Goal: Information Seeking & Learning: Learn about a topic

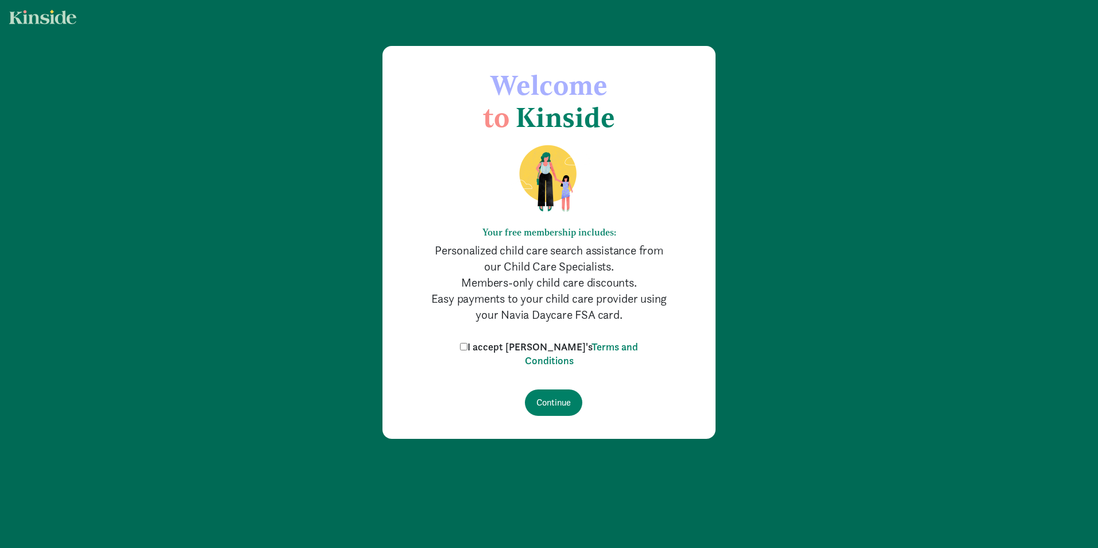
click at [467, 347] on input "I accept Kinside's Terms and Conditions" at bounding box center [463, 346] width 7 height 7
checkbox input "true"
click at [554, 415] on input "Continue" at bounding box center [553, 402] width 57 height 26
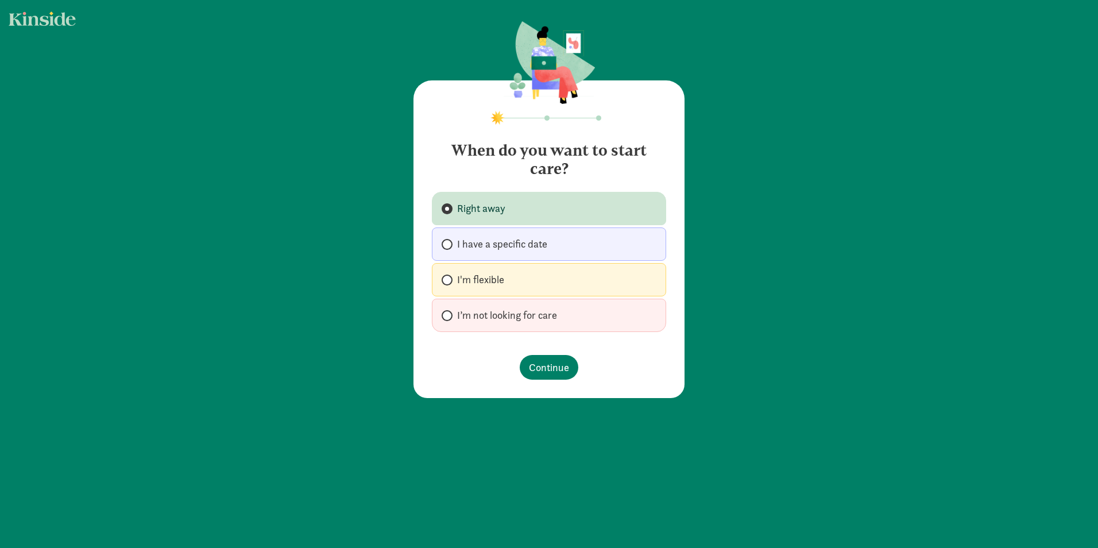
click at [487, 274] on span "I'm flexible" at bounding box center [480, 280] width 47 height 14
click at [449, 276] on input "I'm flexible" at bounding box center [445, 279] width 7 height 7
radio input "true"
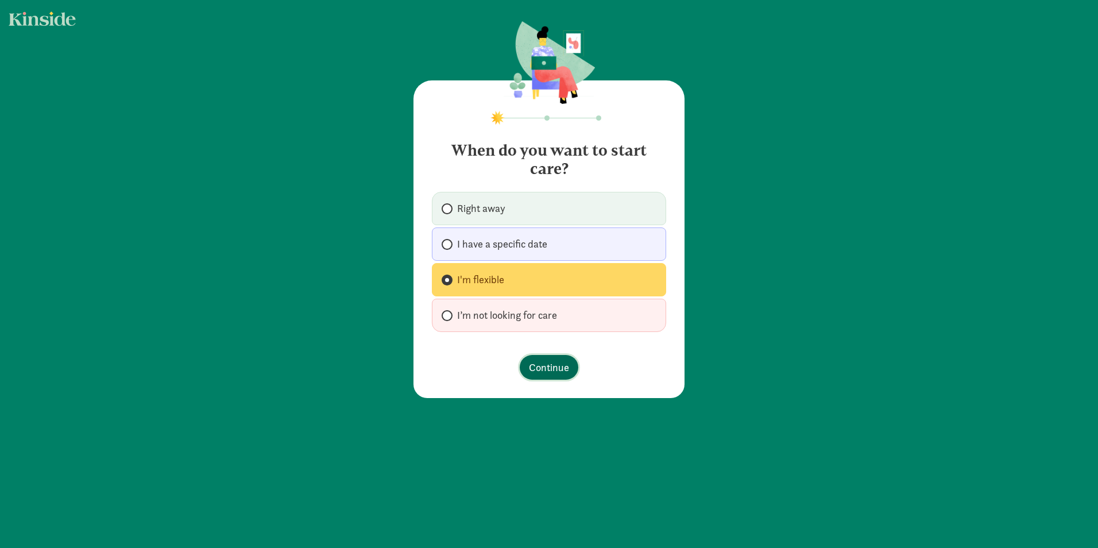
click at [546, 369] on span "Continue" at bounding box center [549, 367] width 40 height 16
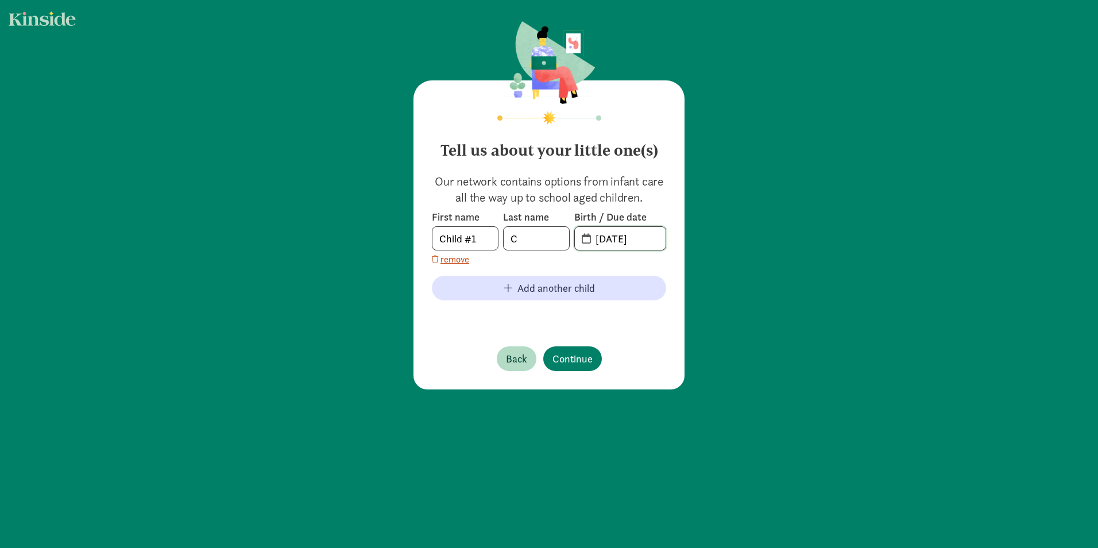
click at [605, 239] on input "[DATE]" at bounding box center [627, 238] width 77 height 23
click at [519, 242] on input "C" at bounding box center [536, 238] width 65 height 23
click at [456, 242] on input "Child #1" at bounding box center [464, 238] width 65 height 23
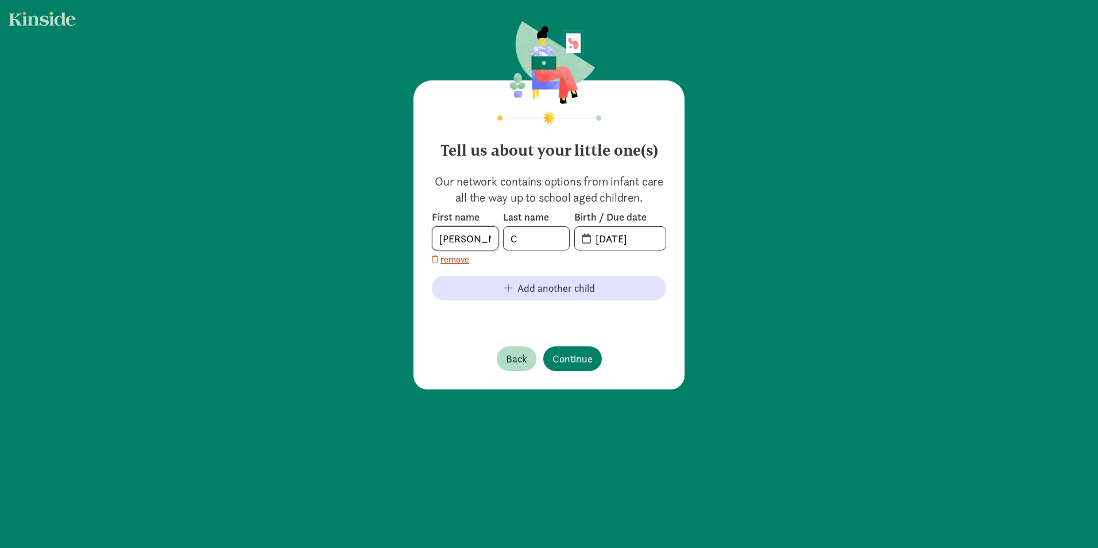
type input "[PERSON_NAME]"
type input "Praveen"
click at [617, 240] on input "[DATE]" at bounding box center [627, 238] width 77 height 23
click at [579, 243] on span "[DATE]" at bounding box center [620, 238] width 91 height 23
click at [581, 242] on span "20-25-0831" at bounding box center [620, 238] width 91 height 23
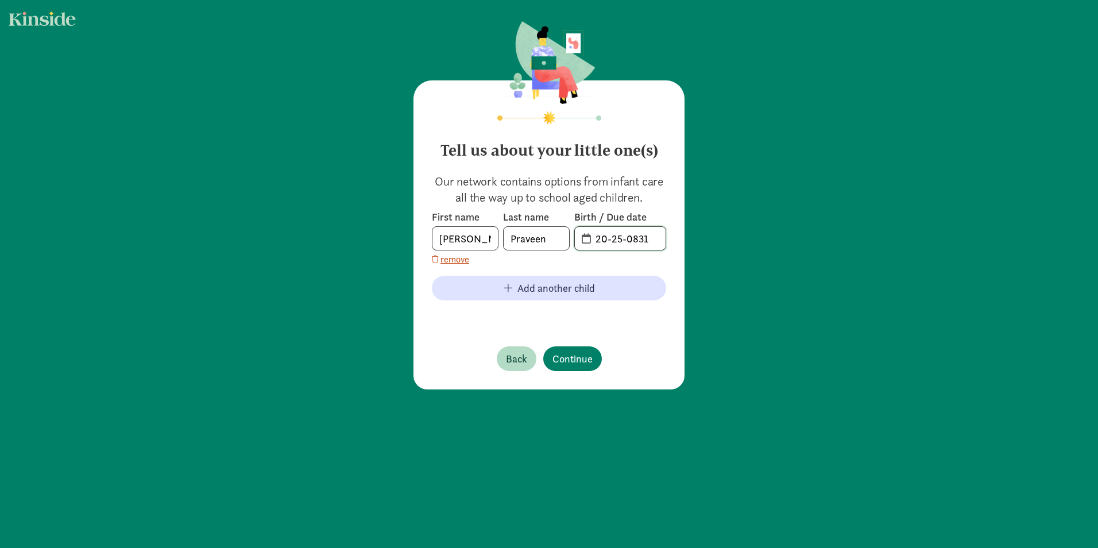
click at [610, 239] on input "20-25-0831" at bounding box center [627, 238] width 77 height 23
click at [643, 239] on input "20-25-0831" at bounding box center [627, 238] width 77 height 23
drag, startPoint x: 658, startPoint y: 240, endPoint x: 577, endPoint y: 236, distance: 81.1
click at [577, 236] on span "20-25-0831" at bounding box center [620, 238] width 91 height 23
type input "1"
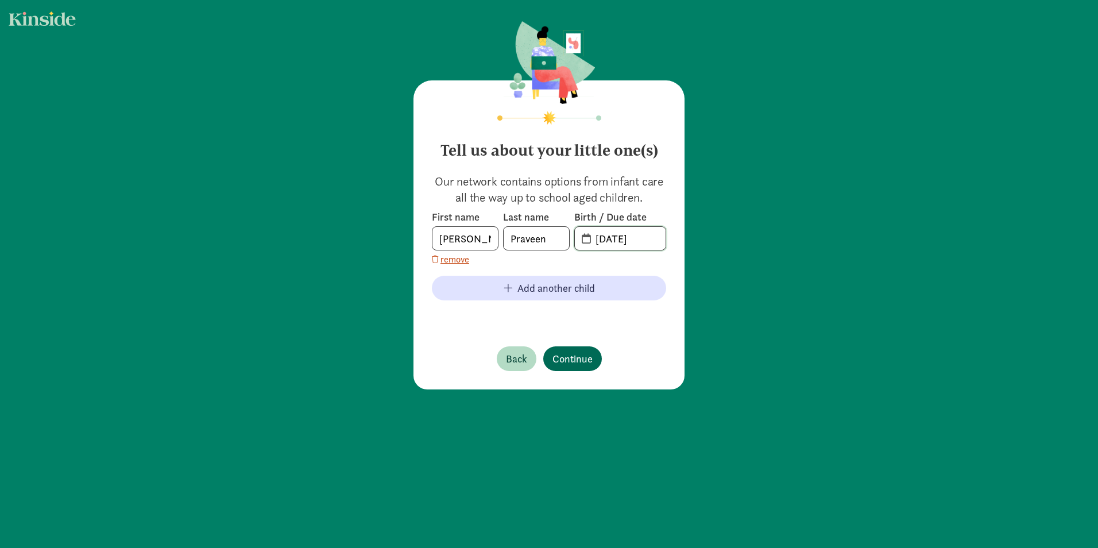
type input "[DATE]"
click at [567, 358] on span "Continue" at bounding box center [572, 359] width 40 height 16
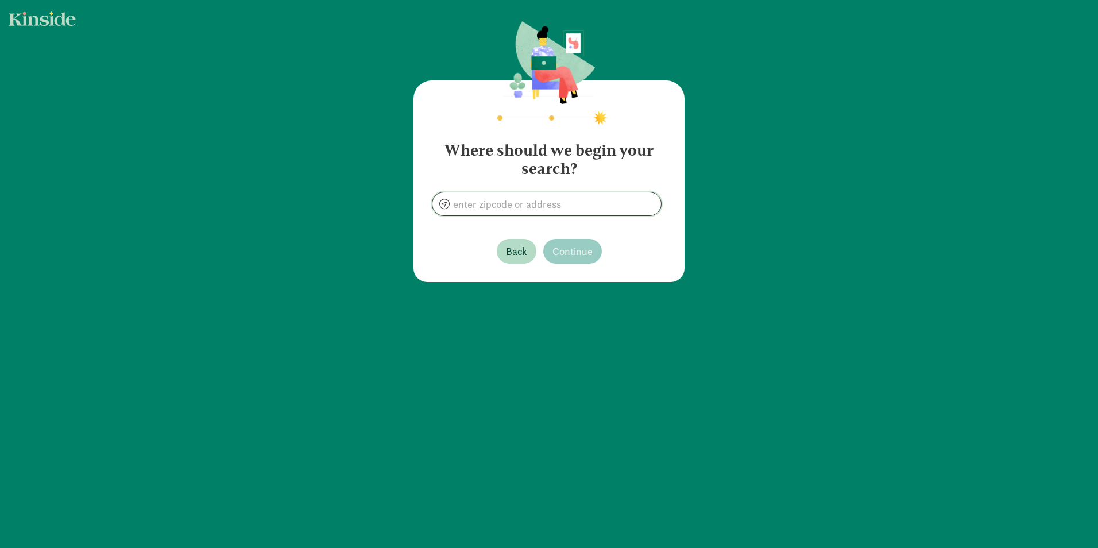
click at [510, 207] on input at bounding box center [546, 203] width 229 height 23
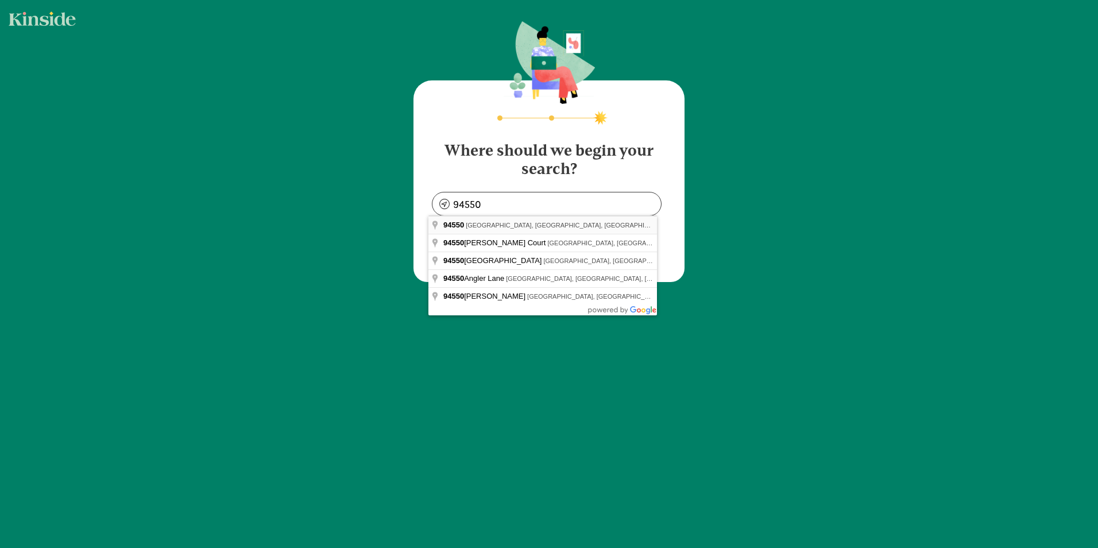
type input "[GEOGRAPHIC_DATA], [GEOGRAPHIC_DATA]"
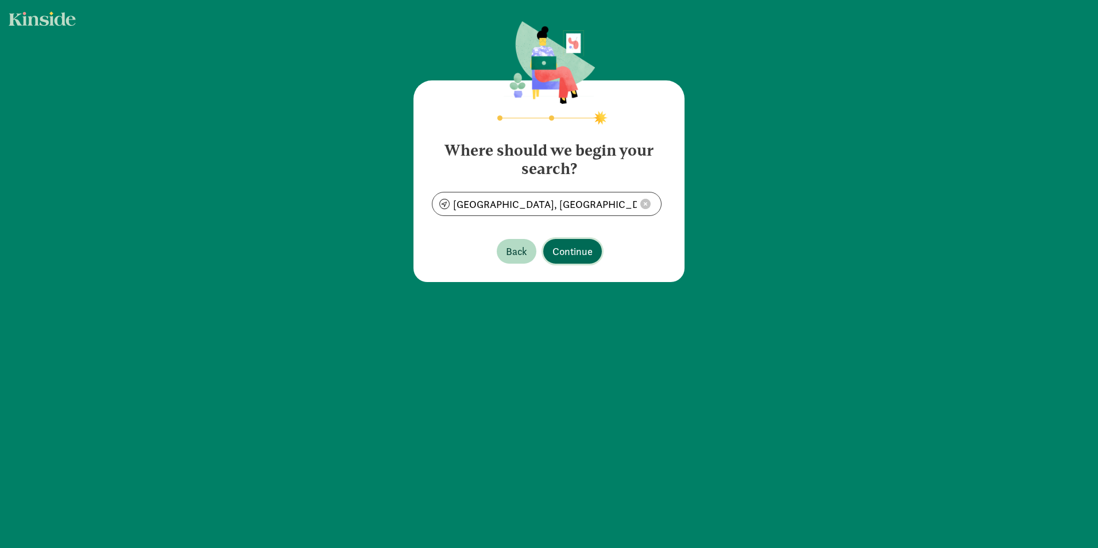
click at [567, 246] on span "Continue" at bounding box center [572, 251] width 40 height 16
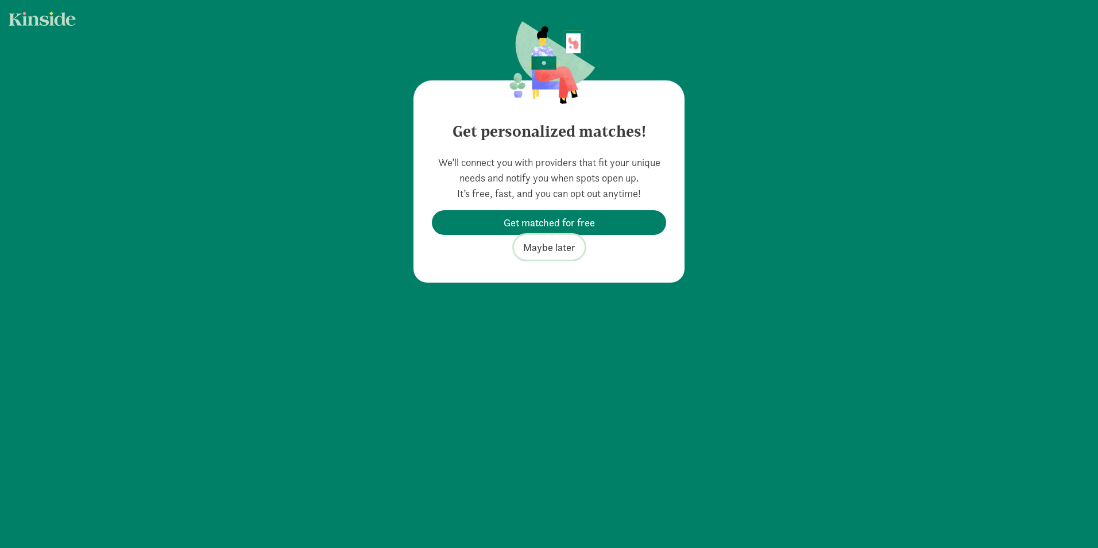
click at [554, 250] on span "Maybe later" at bounding box center [549, 247] width 52 height 16
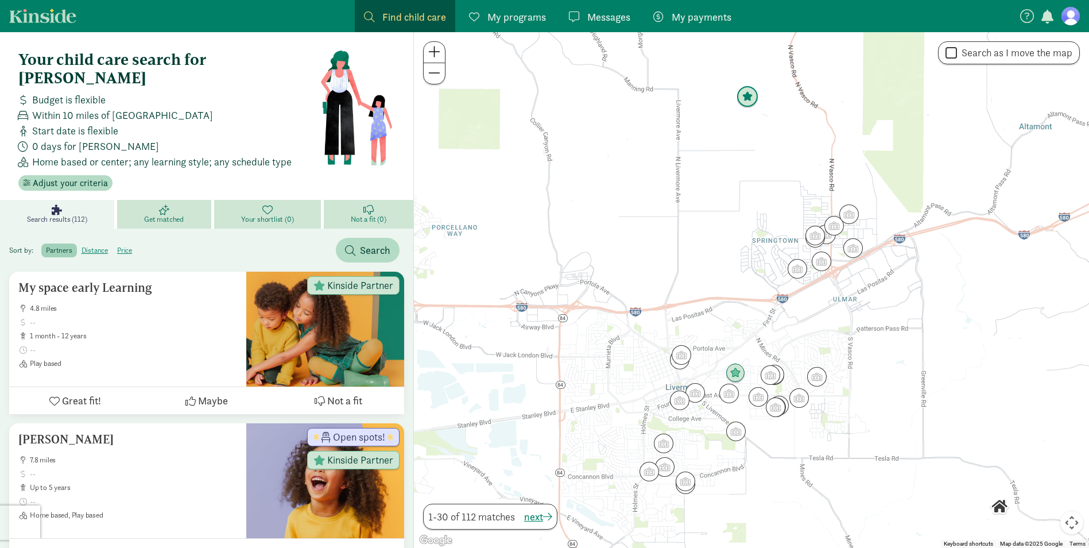
click at [745, 98] on img "Click to see details" at bounding box center [747, 97] width 31 height 31
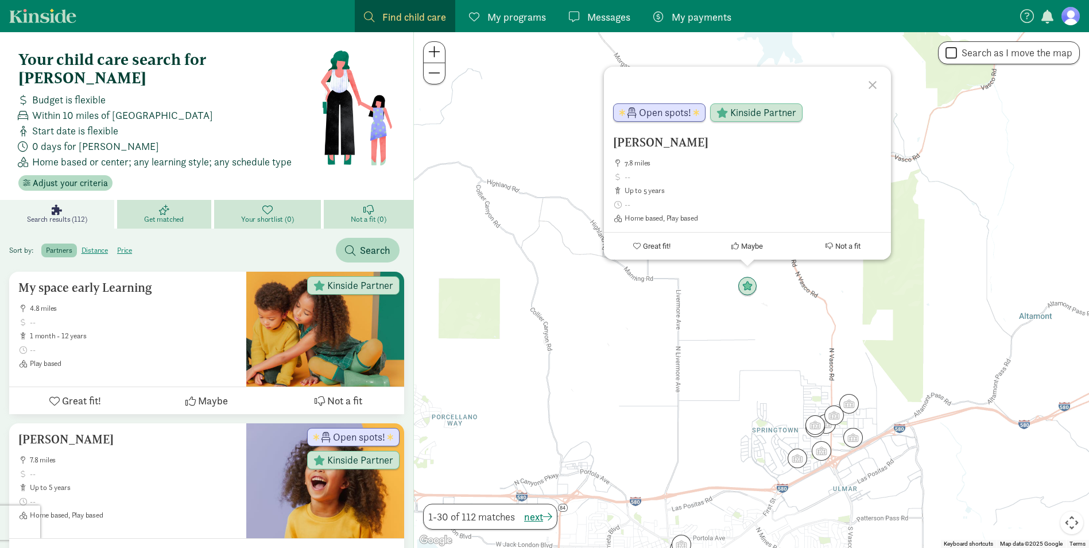
click at [872, 83] on div at bounding box center [874, 83] width 33 height 33
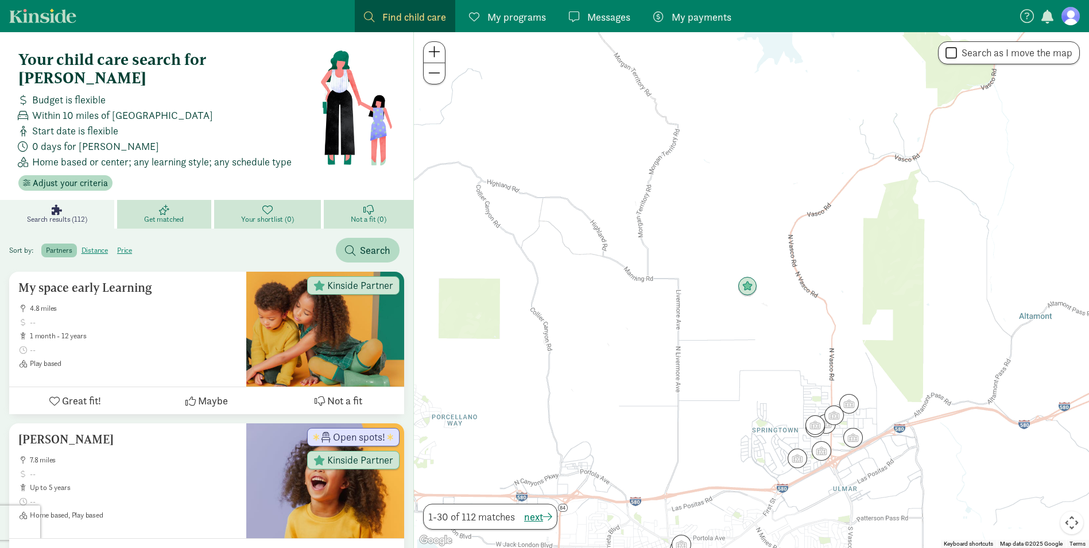
click at [750, 287] on img "Click to see details" at bounding box center [747, 286] width 29 height 29
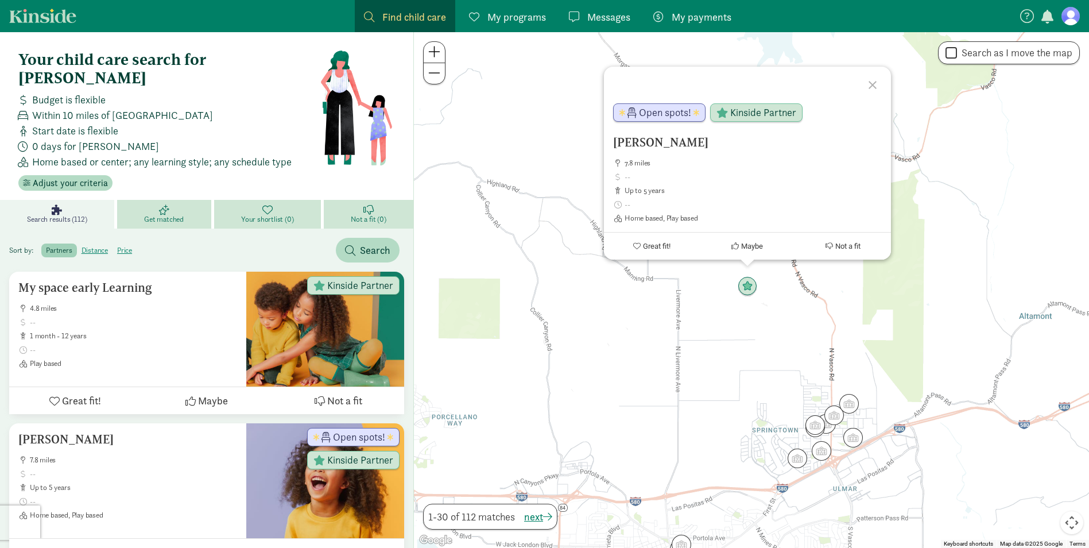
click at [872, 85] on div at bounding box center [874, 83] width 33 height 33
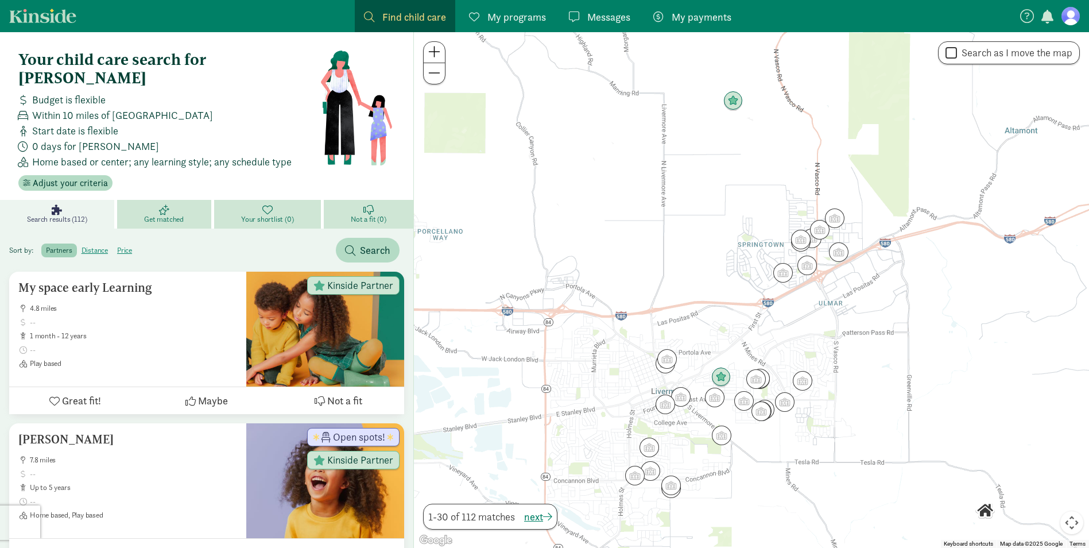
drag, startPoint x: 712, startPoint y: 369, endPoint x: 702, endPoint y: 158, distance: 210.4
click at [702, 160] on div at bounding box center [751, 290] width 675 height 516
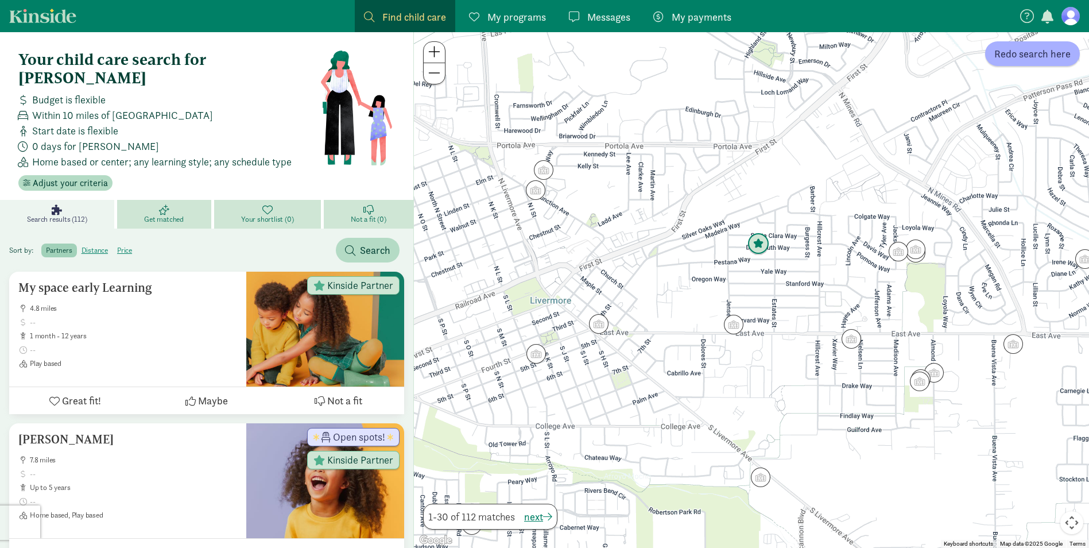
click at [761, 244] on img "Click to see details" at bounding box center [758, 244] width 31 height 31
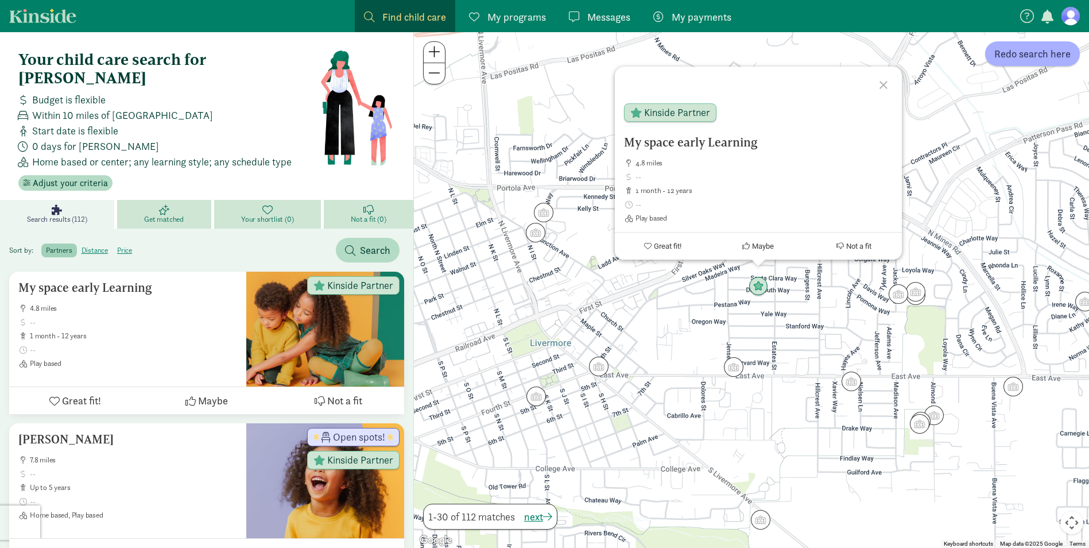
click at [699, 310] on div "My space early Learning 4.8 miles 1 month - 12 years Play based Kinside Partner…" at bounding box center [751, 290] width 675 height 516
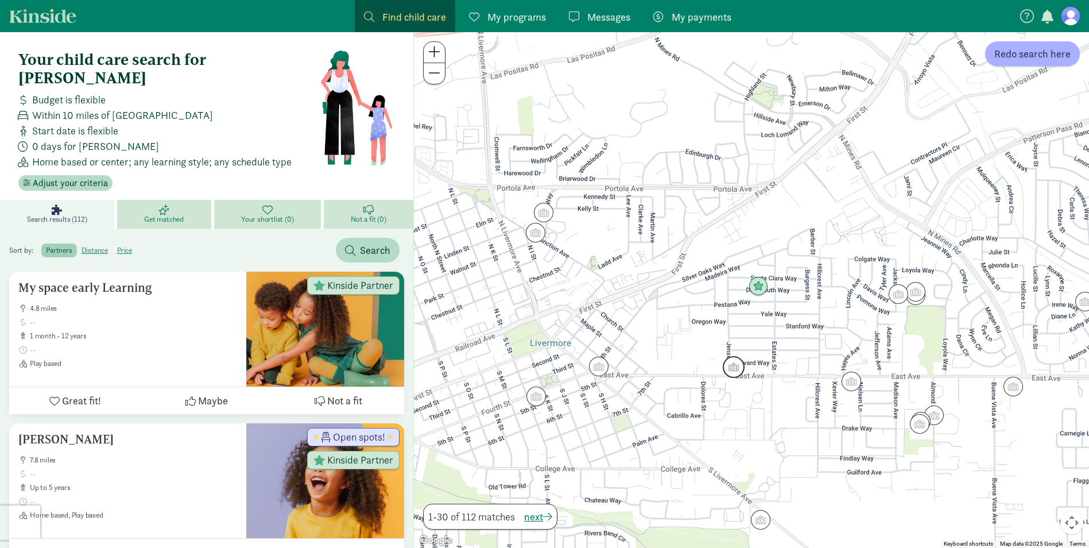
click at [740, 374] on img "Click to see details" at bounding box center [733, 366] width 31 height 31
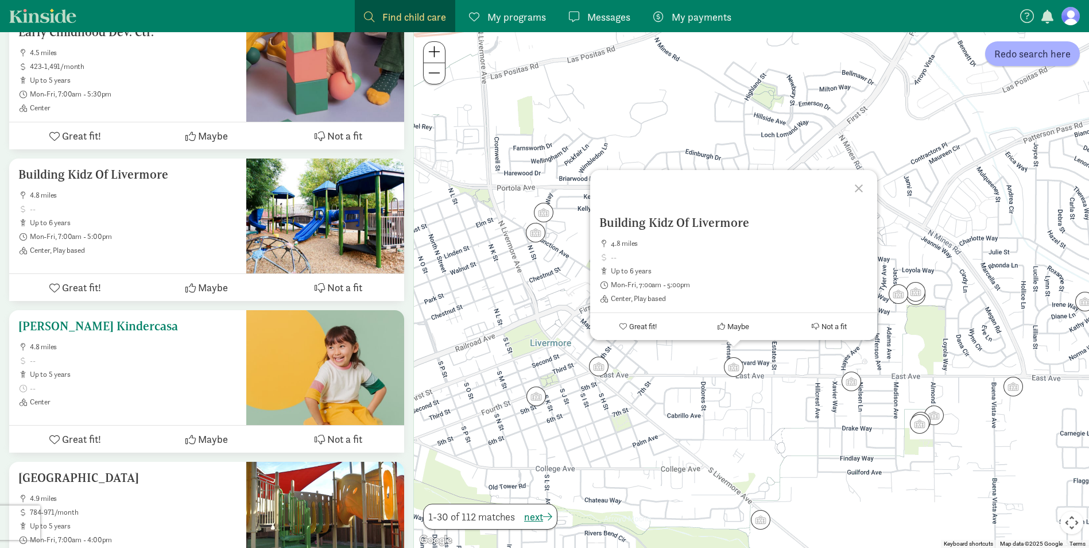
scroll to position [1952, 0]
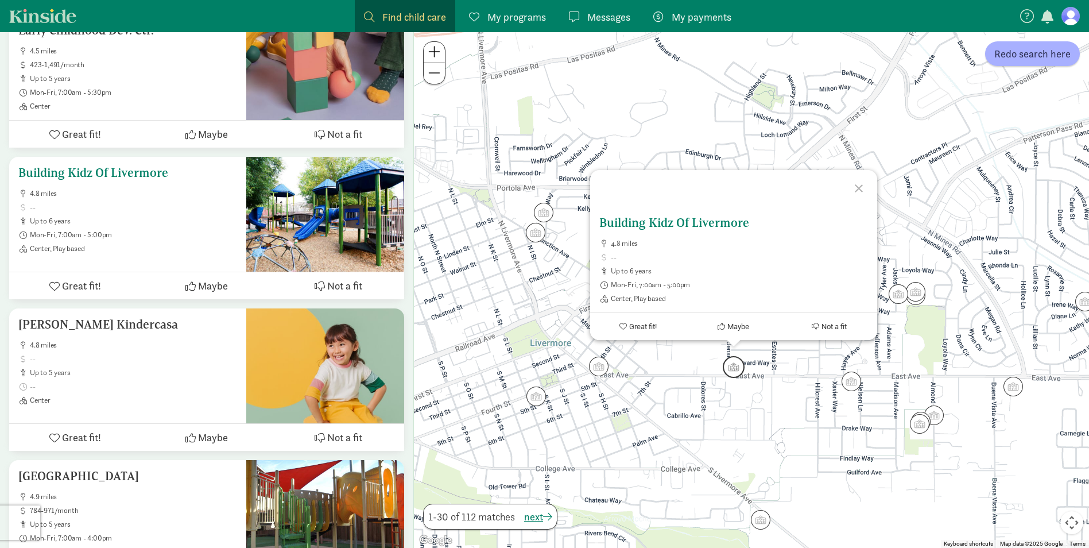
click at [142, 166] on div "Building Kidz Of Livermore 4.8 miles up to 6 years Mon-Fri, 7:00am - 5:00pm Cen…" at bounding box center [127, 209] width 219 height 87
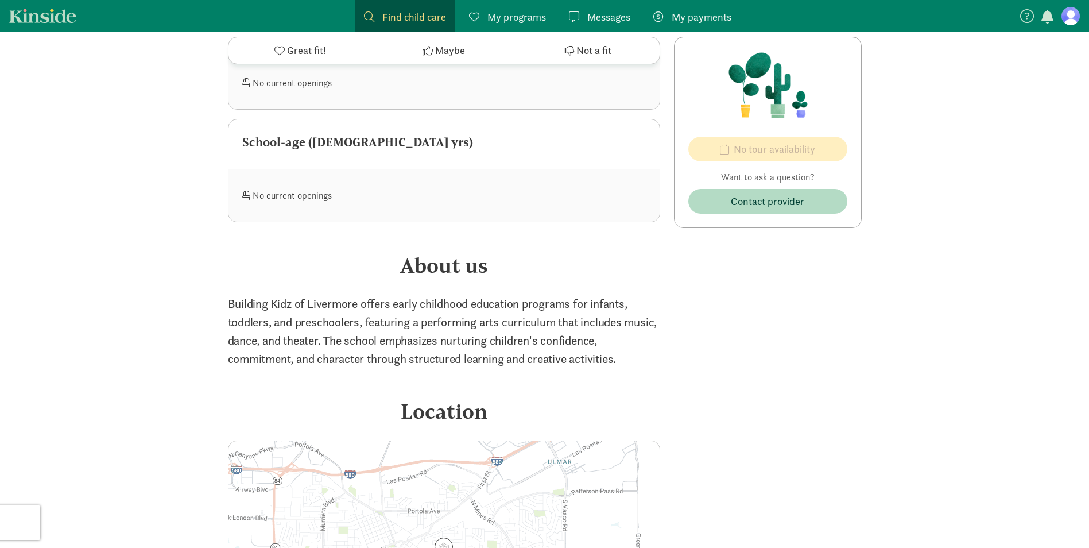
scroll to position [1435, 0]
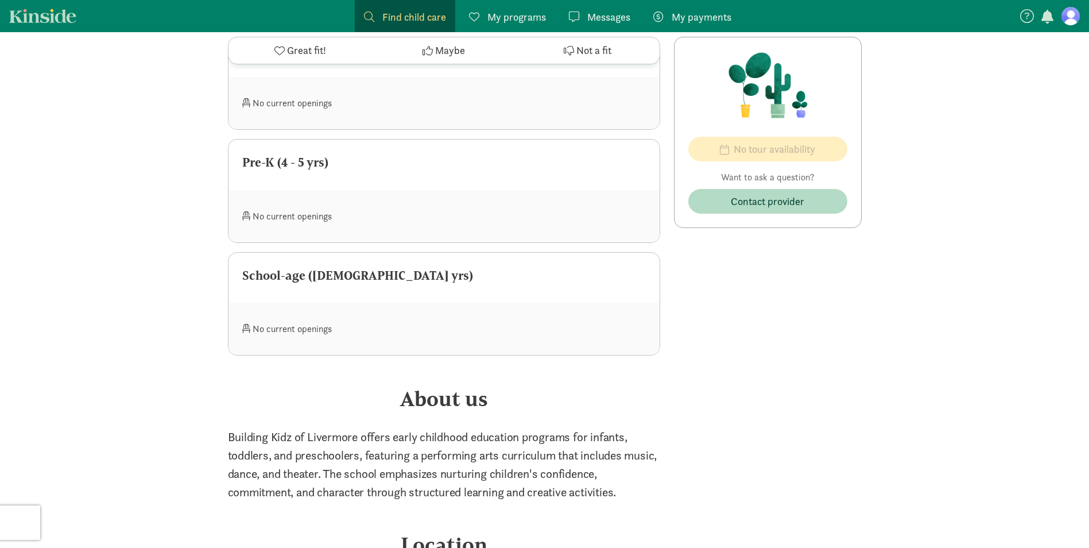
click at [698, 20] on span "My payments" at bounding box center [702, 17] width 60 height 16
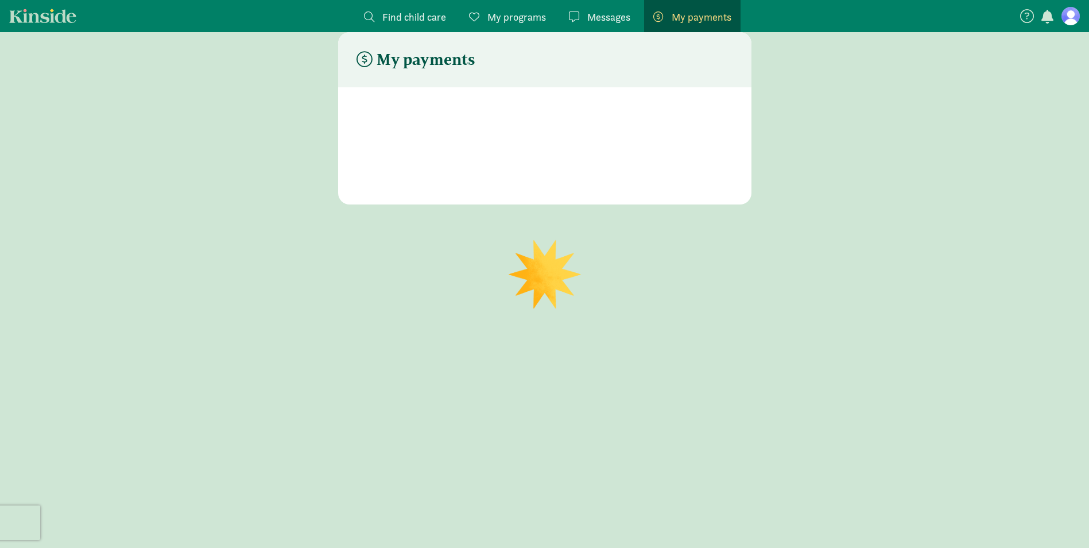
scroll to position [23, 0]
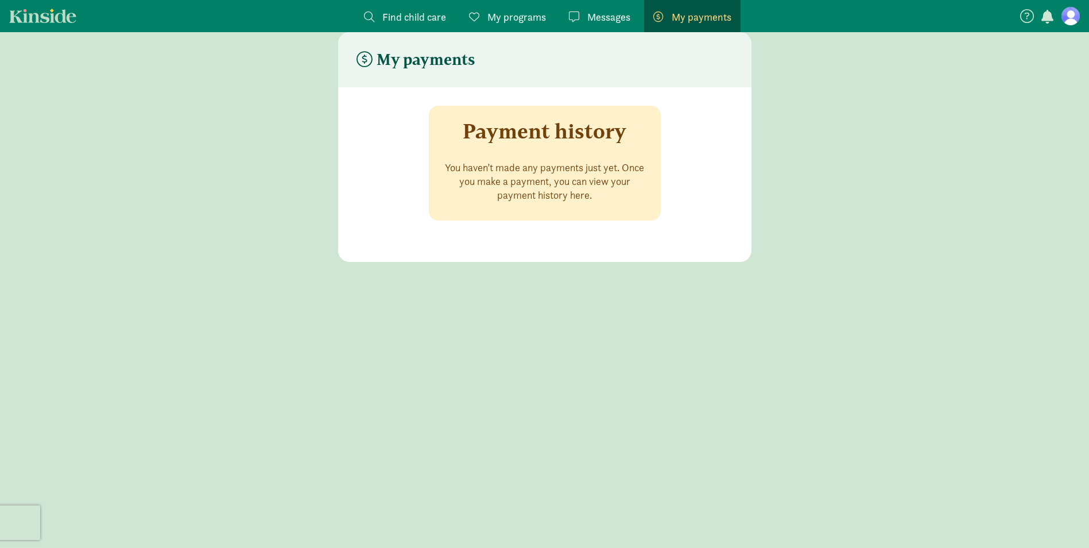
click at [593, 17] on span "Messages" at bounding box center [608, 17] width 43 height 16
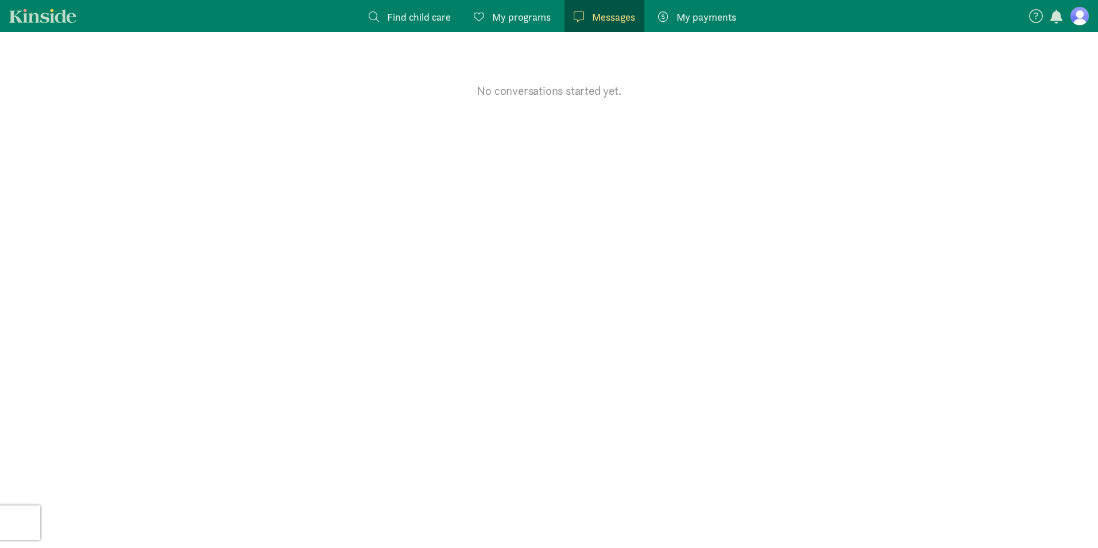
click at [500, 22] on span "My programs" at bounding box center [521, 17] width 59 height 16
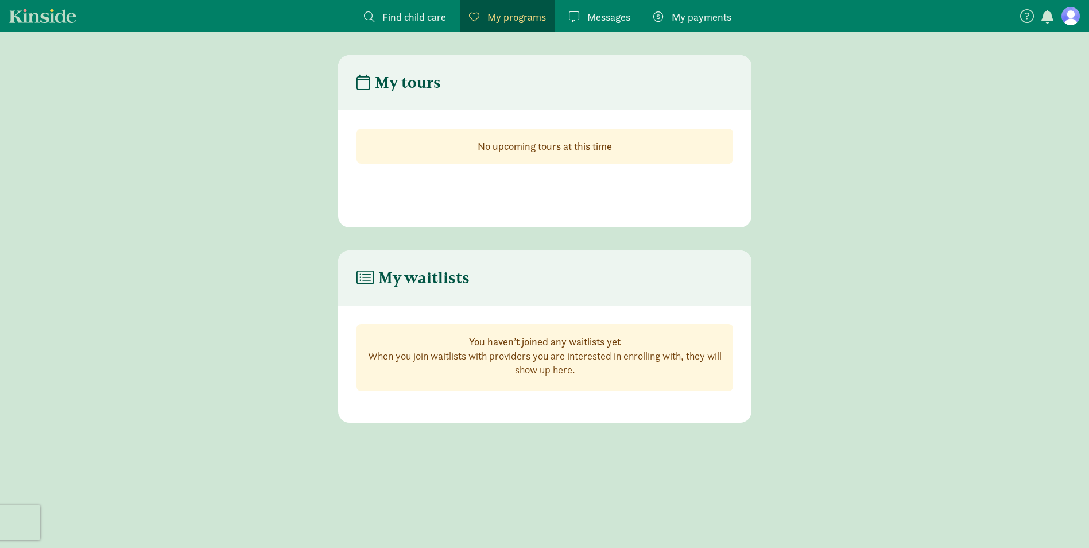
click at [416, 25] on link "Find child care Find" at bounding box center [405, 16] width 100 height 32
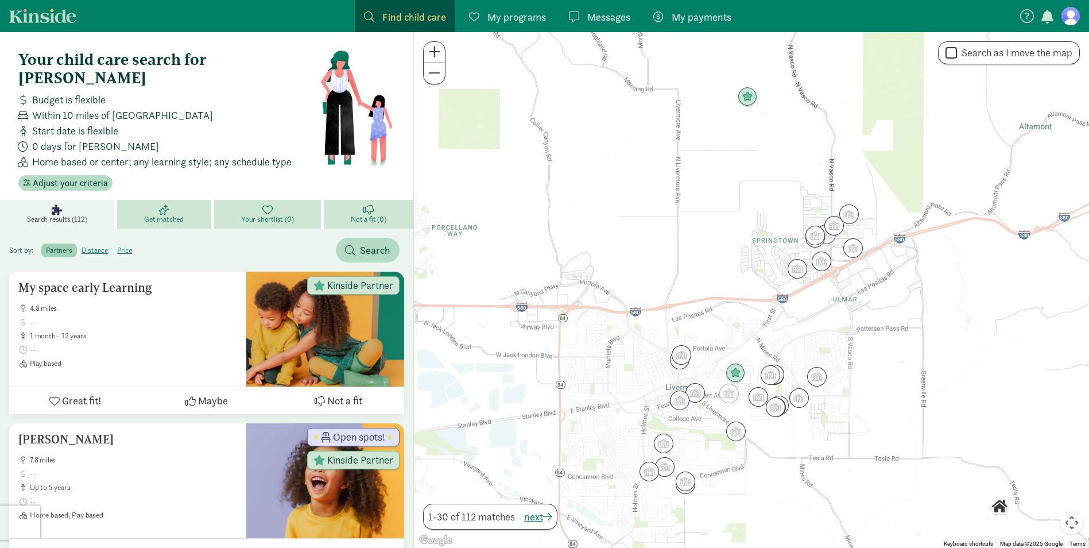
click at [1066, 17] on figure at bounding box center [1071, 16] width 18 height 18
